Goal: Task Accomplishment & Management: Manage account settings

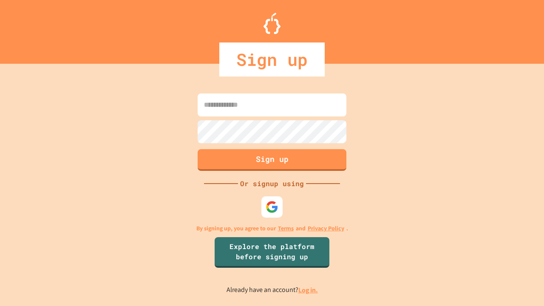
click at [309, 290] on link "Log in." at bounding box center [309, 290] width 20 height 9
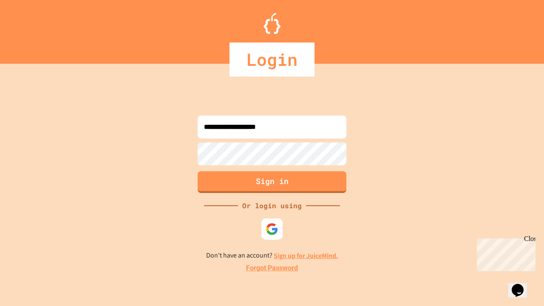
type input "**********"
